Goal: Task Accomplishment & Management: Use online tool/utility

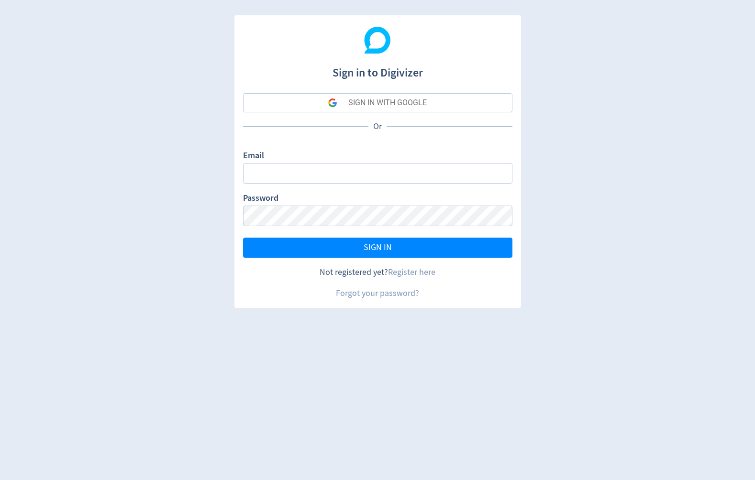
click at [348, 104] on div "SIGN IN WITH GOOGLE" at bounding box center [387, 102] width 78 height 19
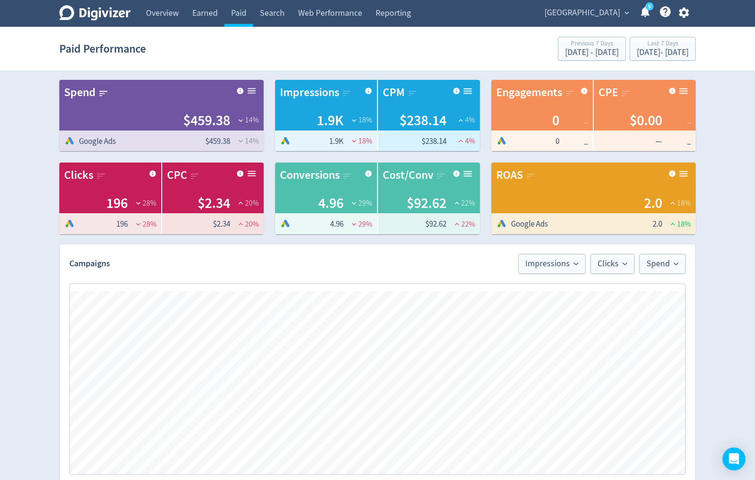
click at [685, 11] on icon "button" at bounding box center [683, 13] width 10 height 11
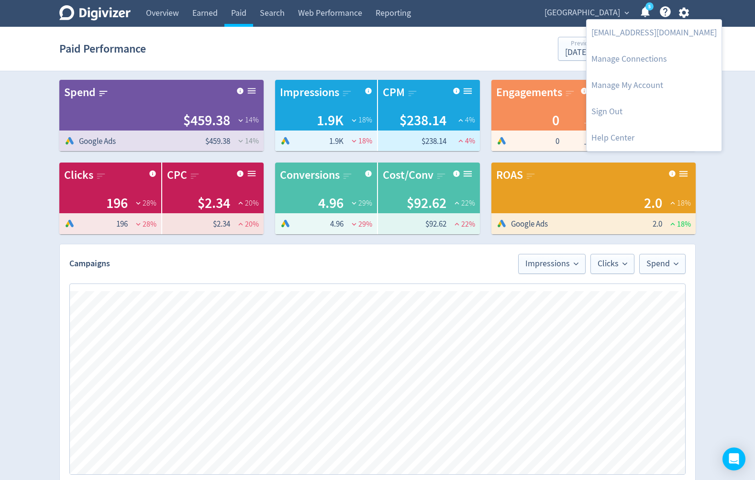
click at [732, 183] on div at bounding box center [377, 240] width 755 height 480
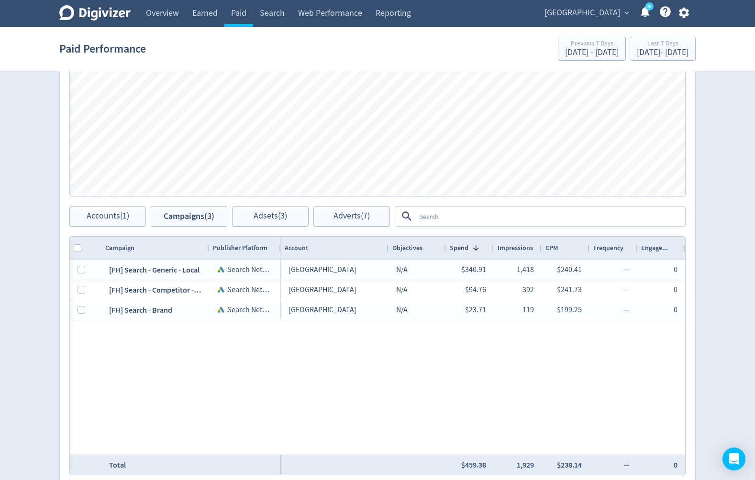
scroll to position [298, 0]
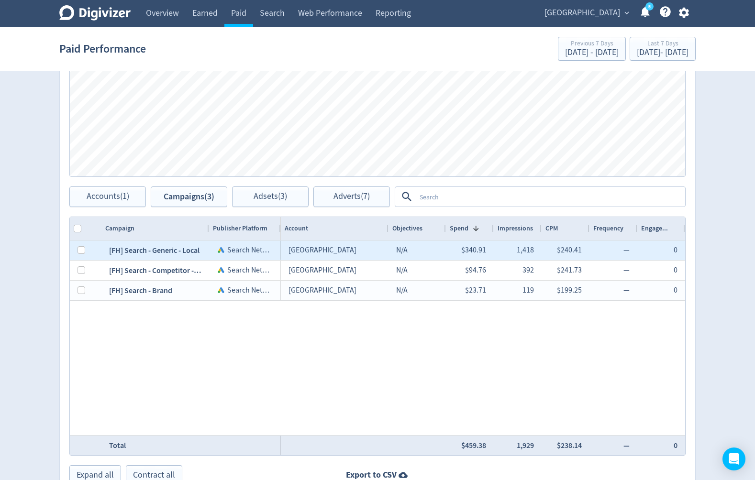
click at [146, 253] on div "[FH] Search - Generic - Local" at bounding box center [155, 251] width 108 height 20
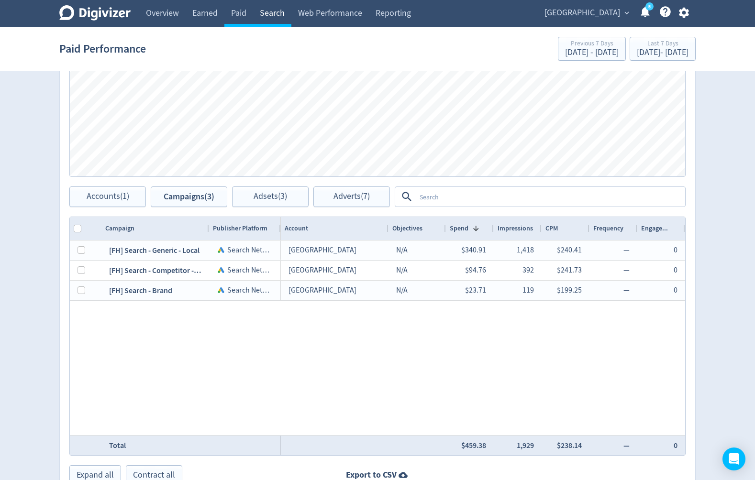
click at [281, 14] on link "Search" at bounding box center [272, 13] width 38 height 27
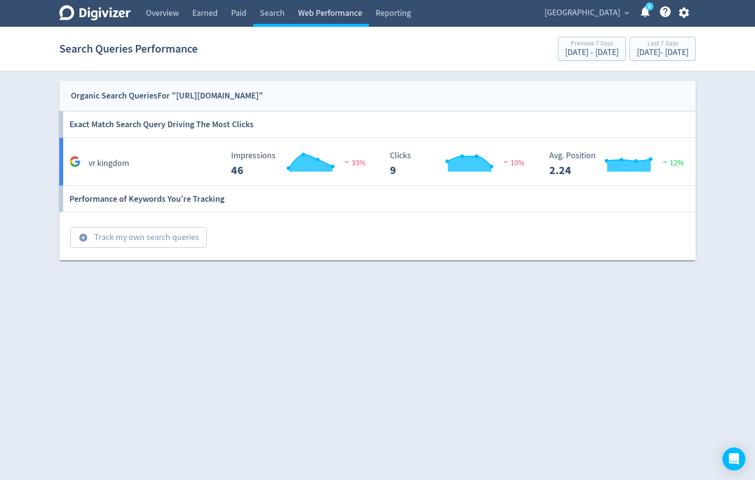
click at [331, 15] on link "Web Performance" at bounding box center [330, 13] width 78 height 27
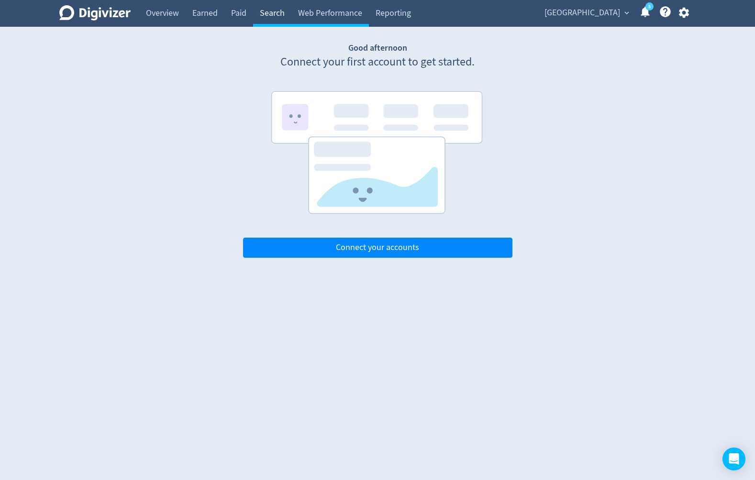
click at [266, 12] on link "Search" at bounding box center [272, 13] width 38 height 27
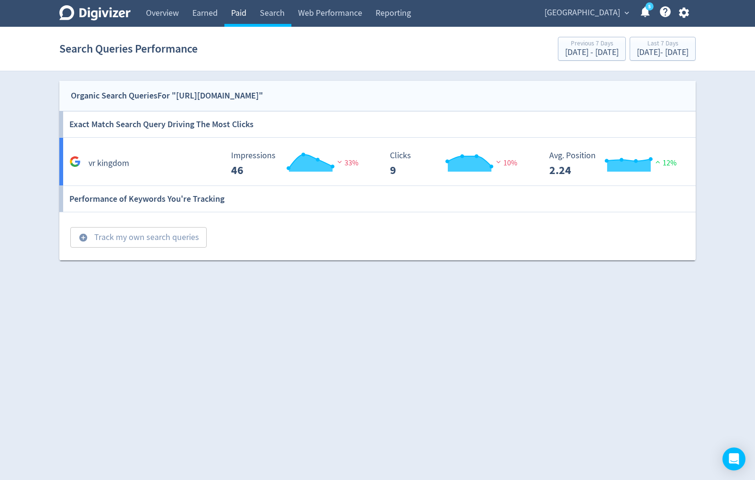
click at [233, 15] on link "Paid" at bounding box center [238, 13] width 29 height 27
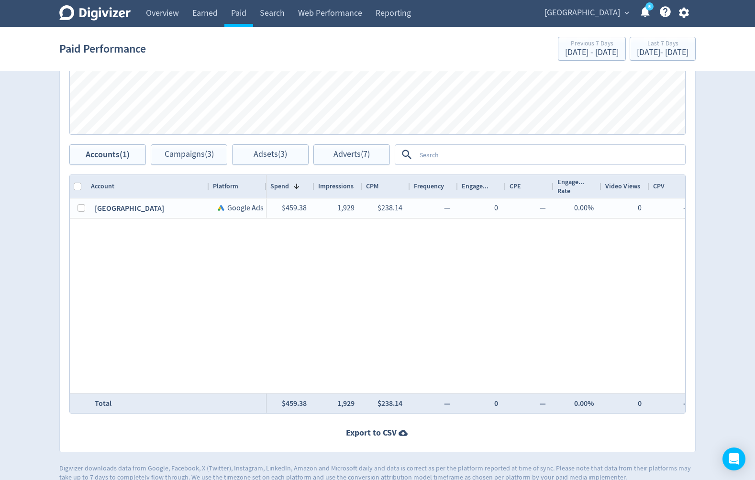
scroll to position [354, 0]
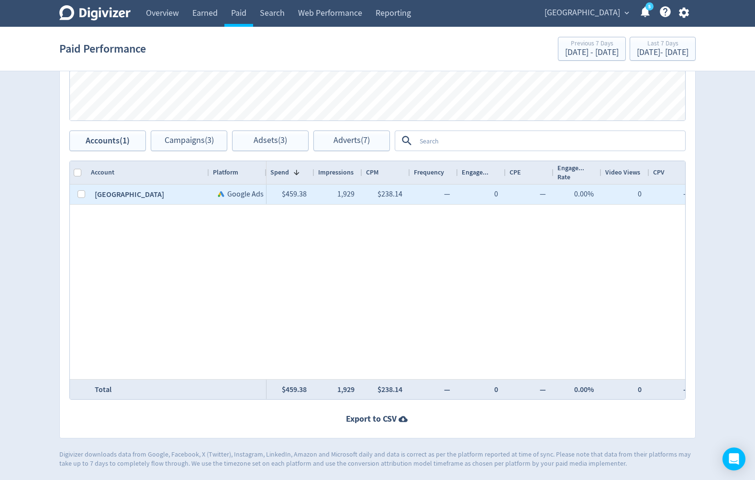
click at [118, 196] on div "[GEOGRAPHIC_DATA]" at bounding box center [148, 195] width 122 height 20
click at [81, 196] on input "Press Space to toggle row selection (unchecked)" at bounding box center [82, 194] width 8 height 8
checkbox input "true"
click at [269, 148] on button "Adsets (3)" at bounding box center [270, 141] width 77 height 21
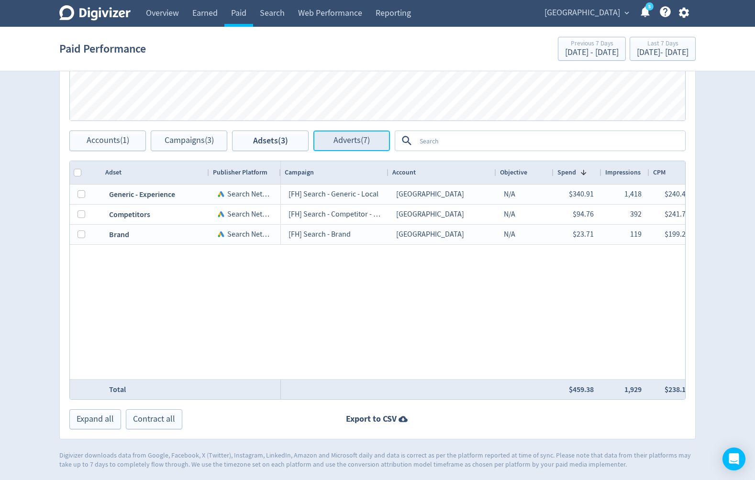
click at [356, 139] on span "Adverts (7)" at bounding box center [351, 140] width 36 height 9
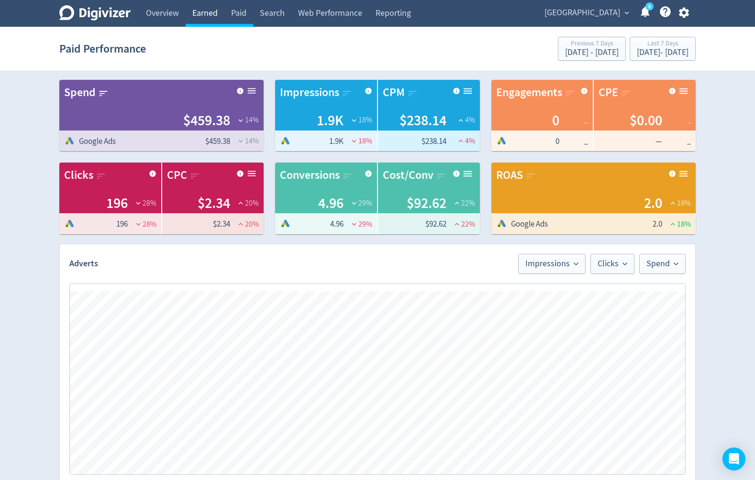
click at [209, 15] on link "Earned" at bounding box center [205, 13] width 39 height 27
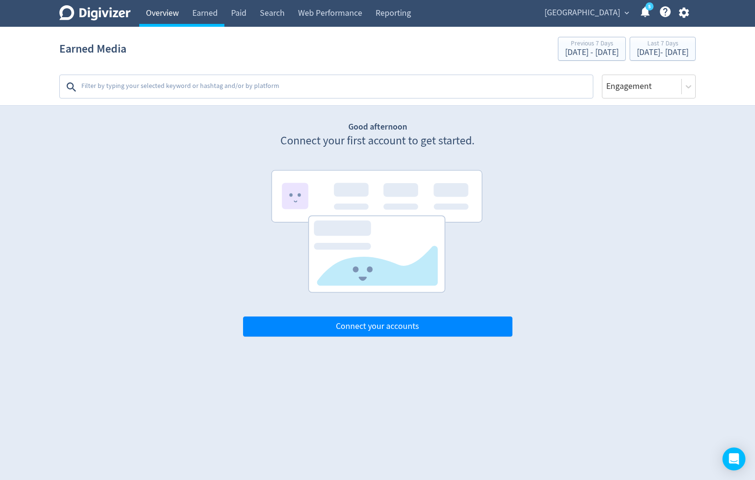
click at [165, 15] on link "Overview" at bounding box center [162, 13] width 46 height 27
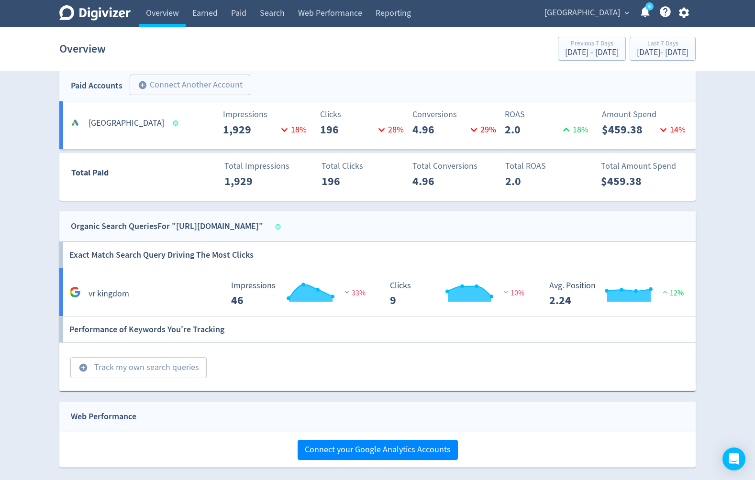
scroll to position [278, 0]
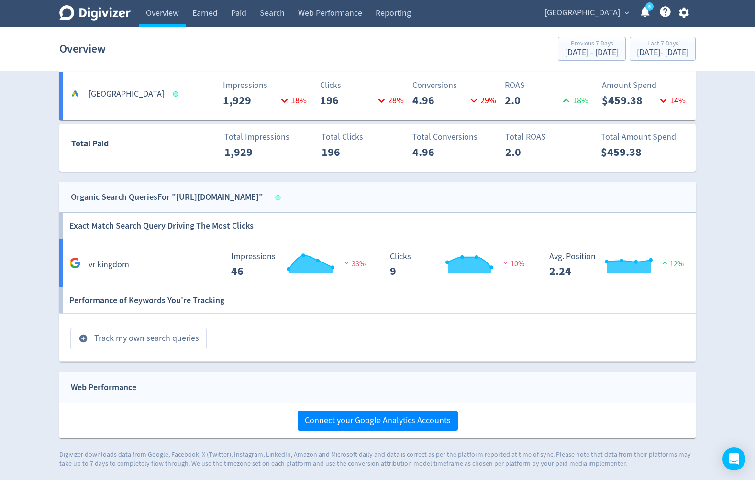
click at [178, 338] on button "add_circle Track my own search queries" at bounding box center [138, 338] width 136 height 21
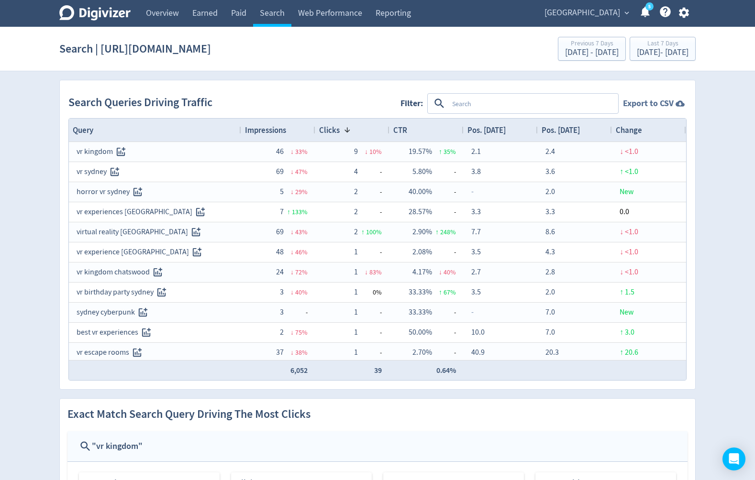
click at [657, 100] on strong "Export to CSV" at bounding box center [648, 104] width 51 height 12
